Goal: Find specific page/section: Find specific page/section

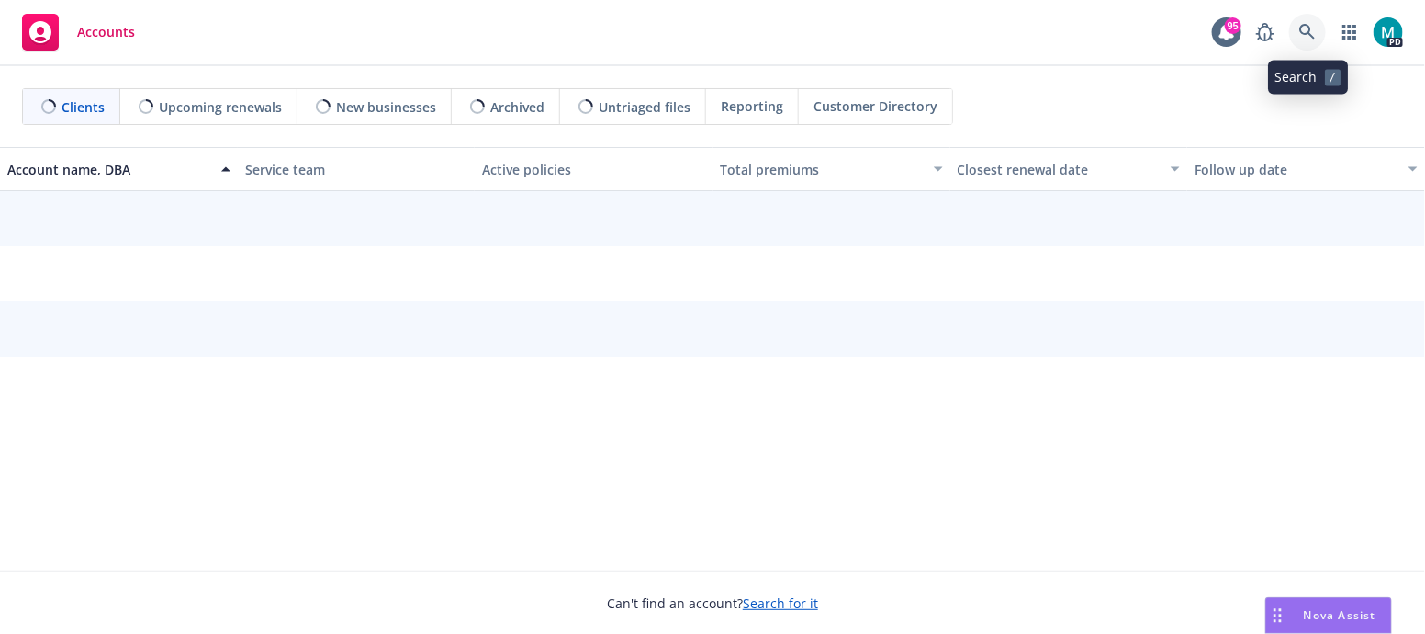
click at [1306, 37] on icon at bounding box center [1308, 32] width 17 height 17
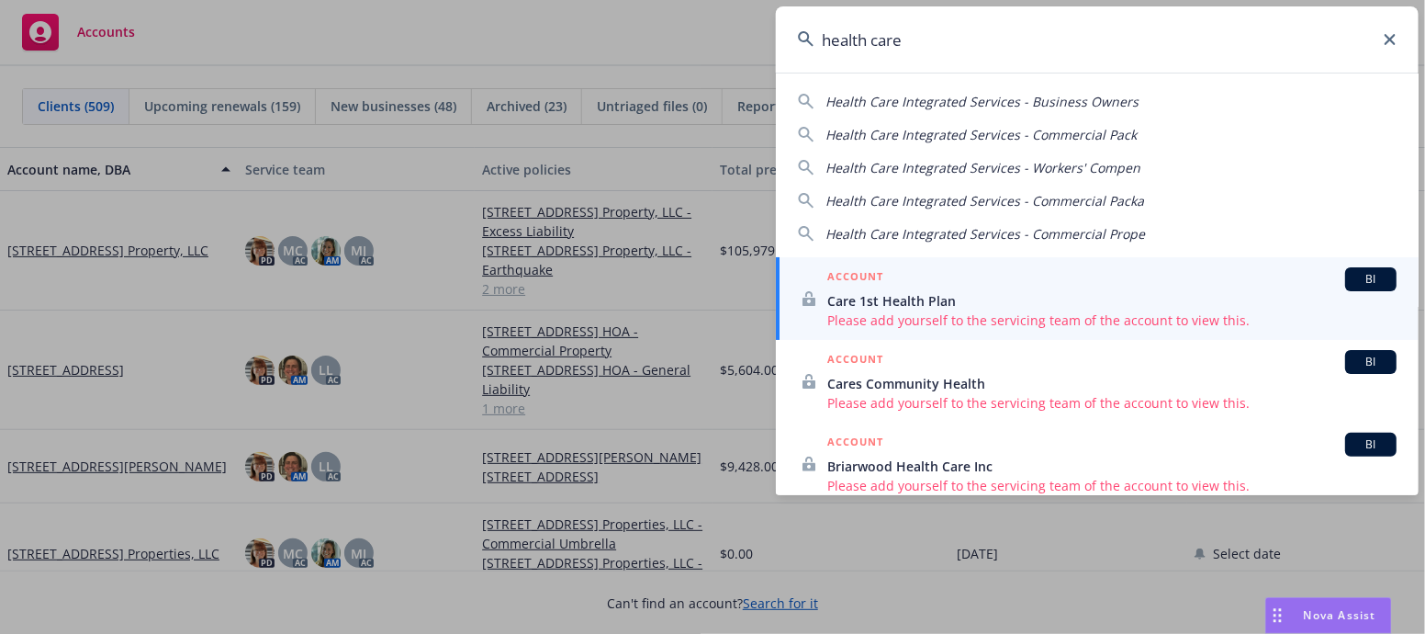
click at [863, 96] on span "Health Care Integrated Services - Business Owners" at bounding box center [982, 101] width 313 height 17
type input "Health Care Integrated Services - Business Owners"
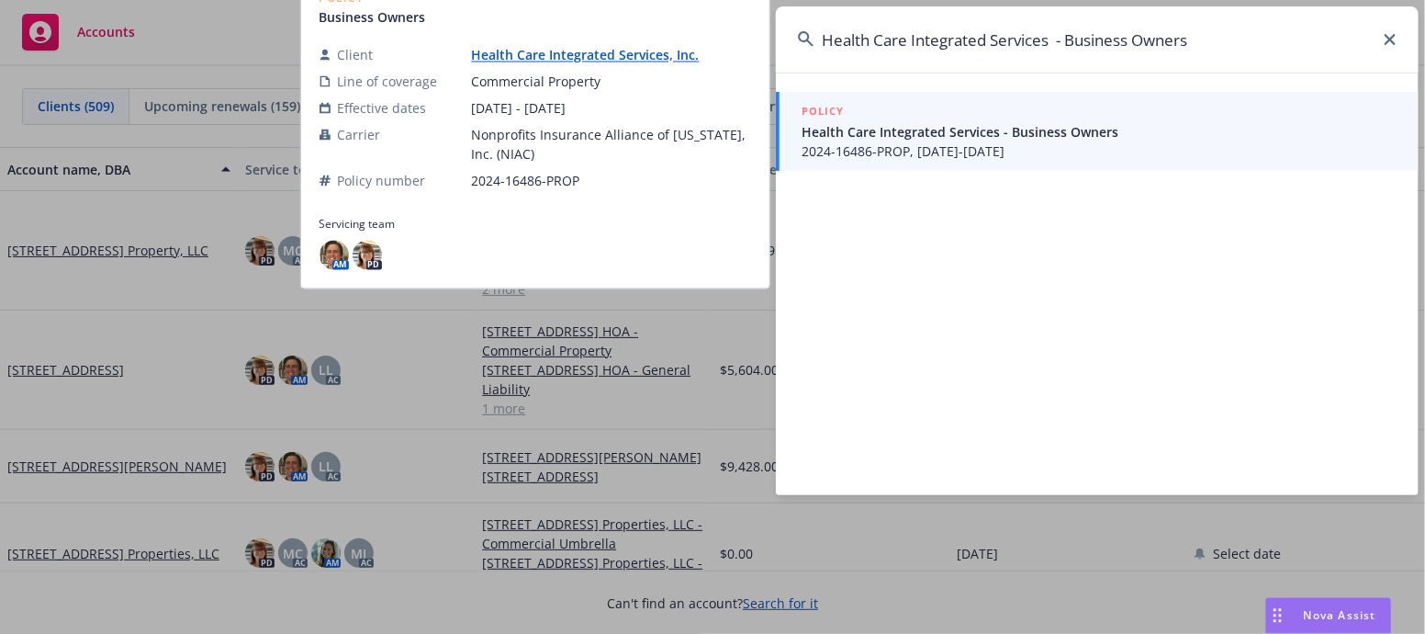
click at [862, 125] on span "Health Care Integrated Services - Business Owners" at bounding box center [1099, 131] width 595 height 19
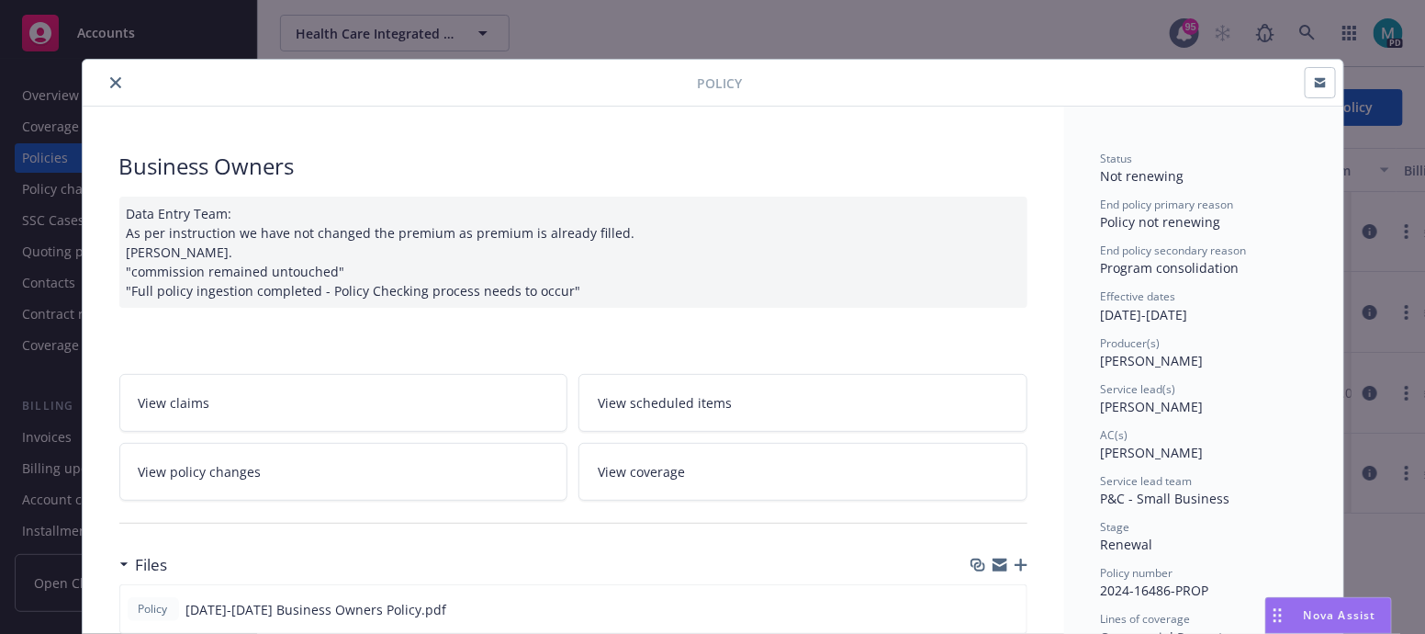
click at [110, 77] on icon "close" at bounding box center [115, 82] width 11 height 11
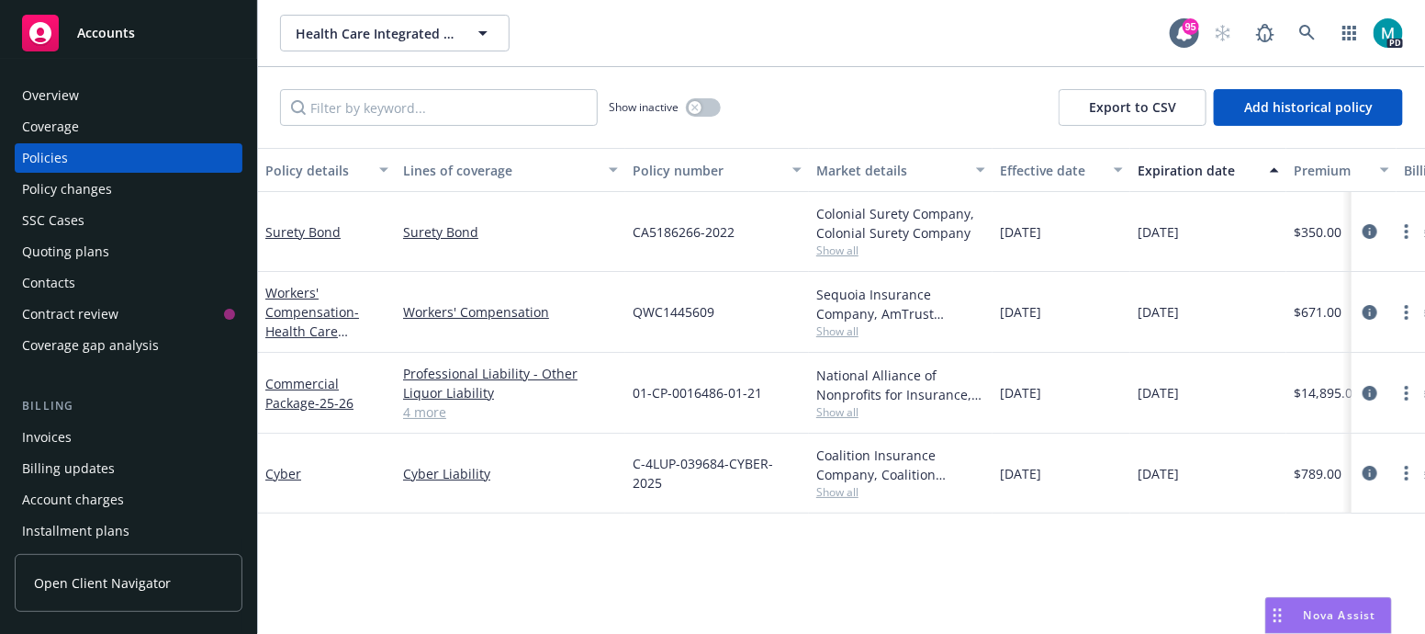
click at [73, 84] on div "Overview" at bounding box center [50, 95] width 57 height 29
